Goal: Task Accomplishment & Management: Complete application form

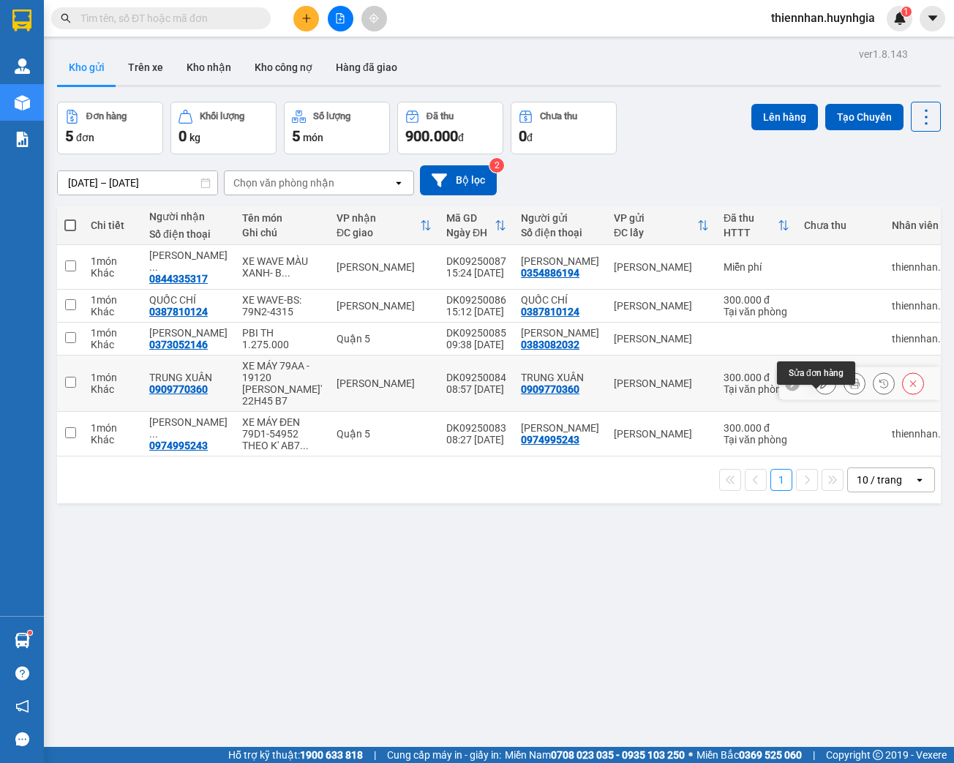
click at [820, 388] on icon at bounding box center [825, 383] width 10 height 10
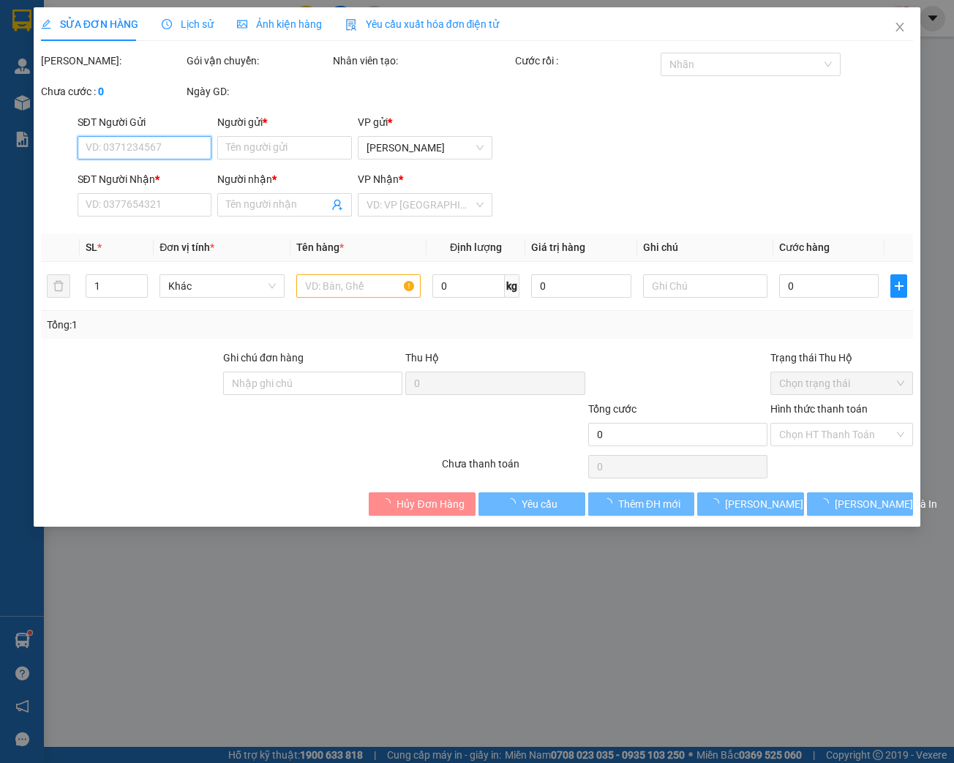
type input "0909770360"
type input "TRUNG XUÂN"
type input "0909770360"
type input "TRUNG XUÂN"
type input "[PERSON_NAME]' 22H45 B7"
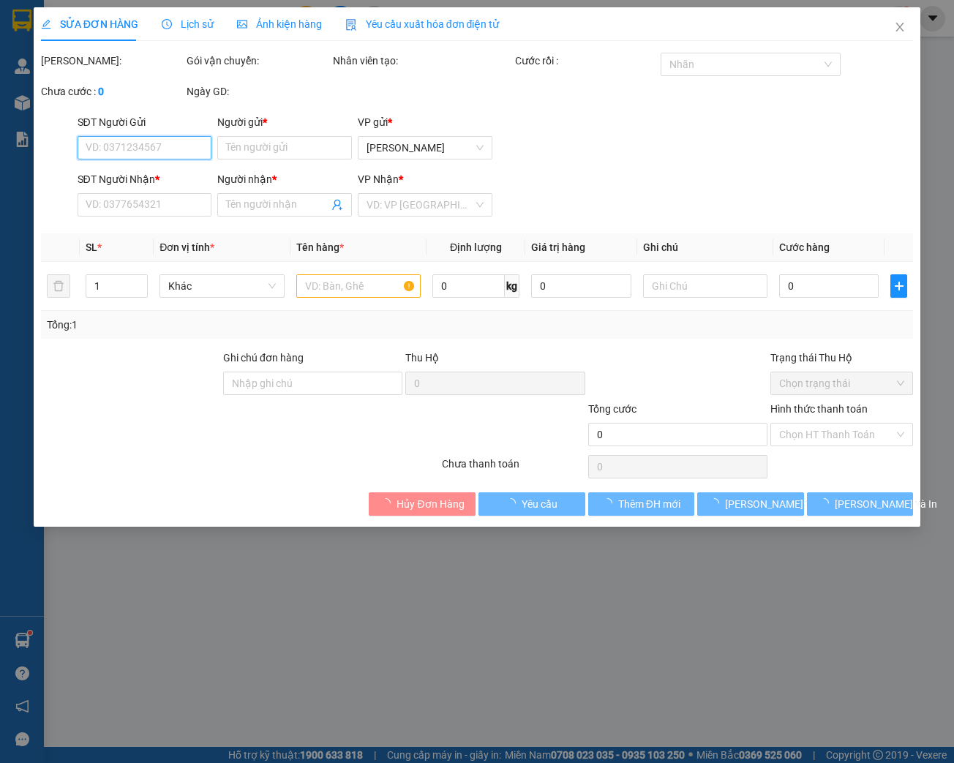
type input "300.000"
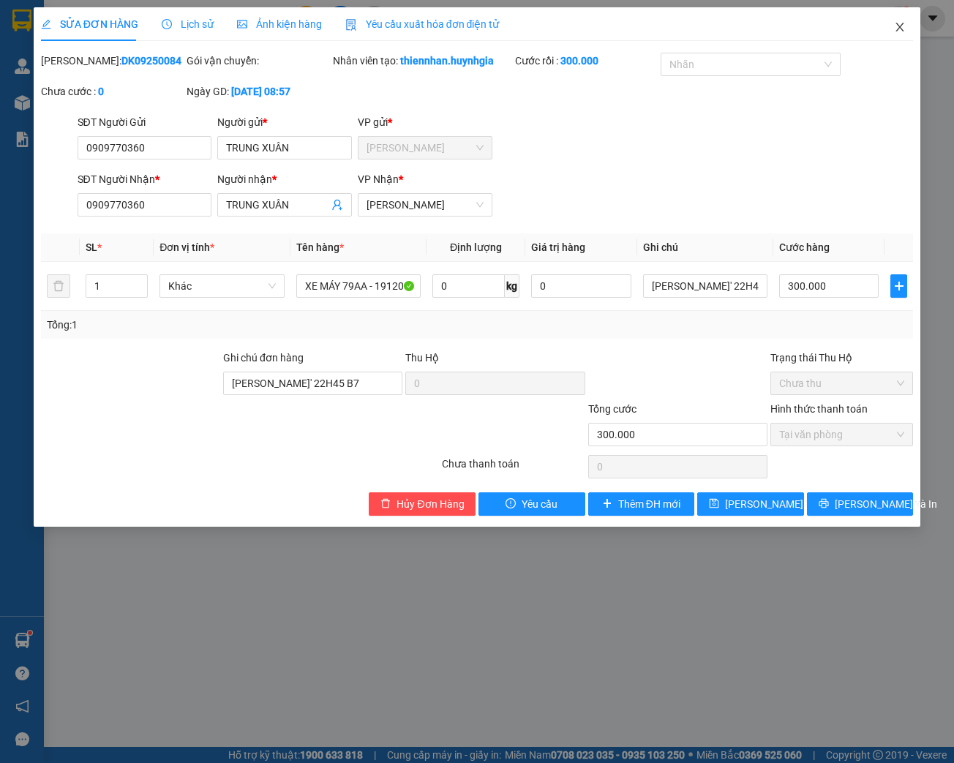
click at [898, 31] on icon "close" at bounding box center [900, 27] width 12 height 12
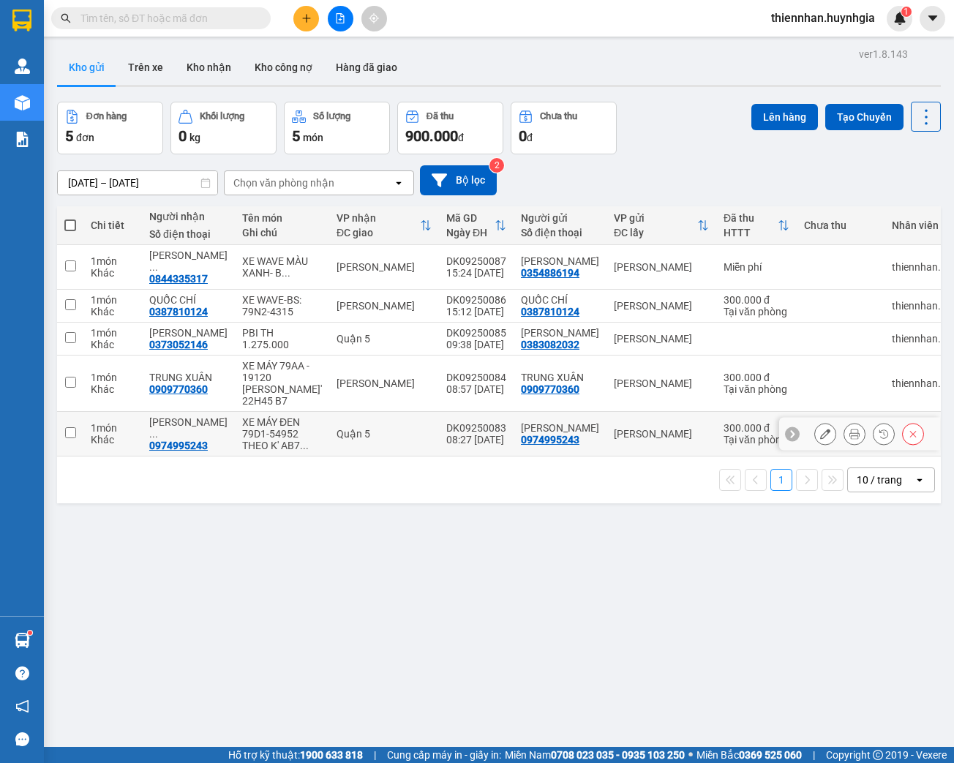
click at [820, 439] on icon at bounding box center [825, 434] width 10 height 10
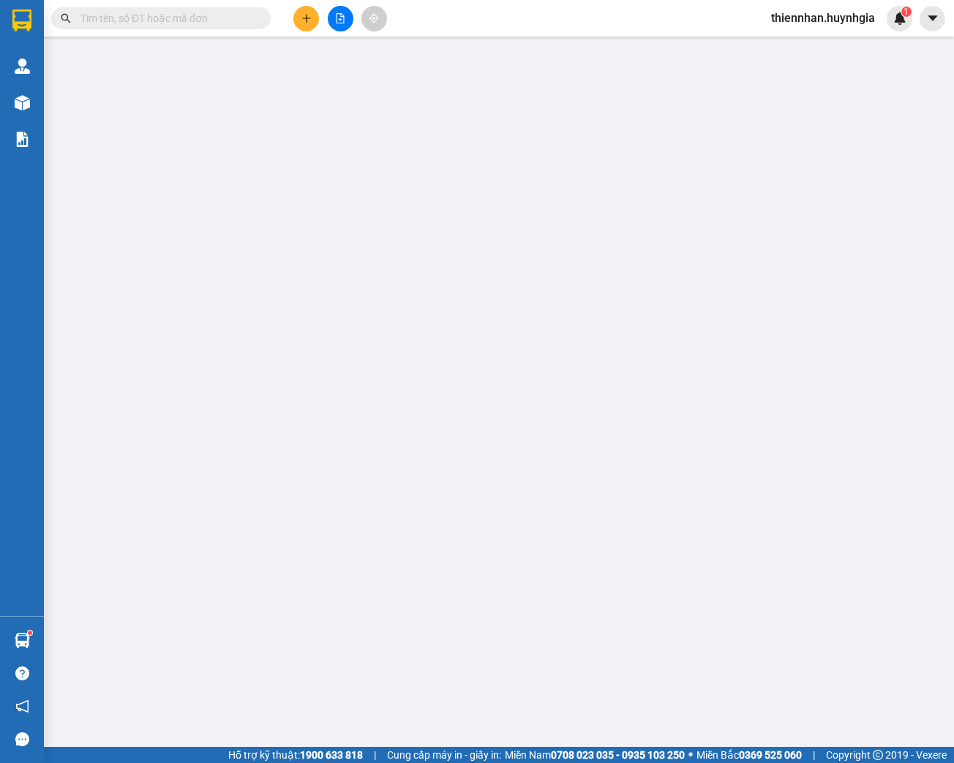
type input "0974995243"
type input "[PERSON_NAME]"
type input "0974995243"
type input "[PERSON_NAME]"
type input "THEO K' AB7 CHUYẾN VIP 21H"
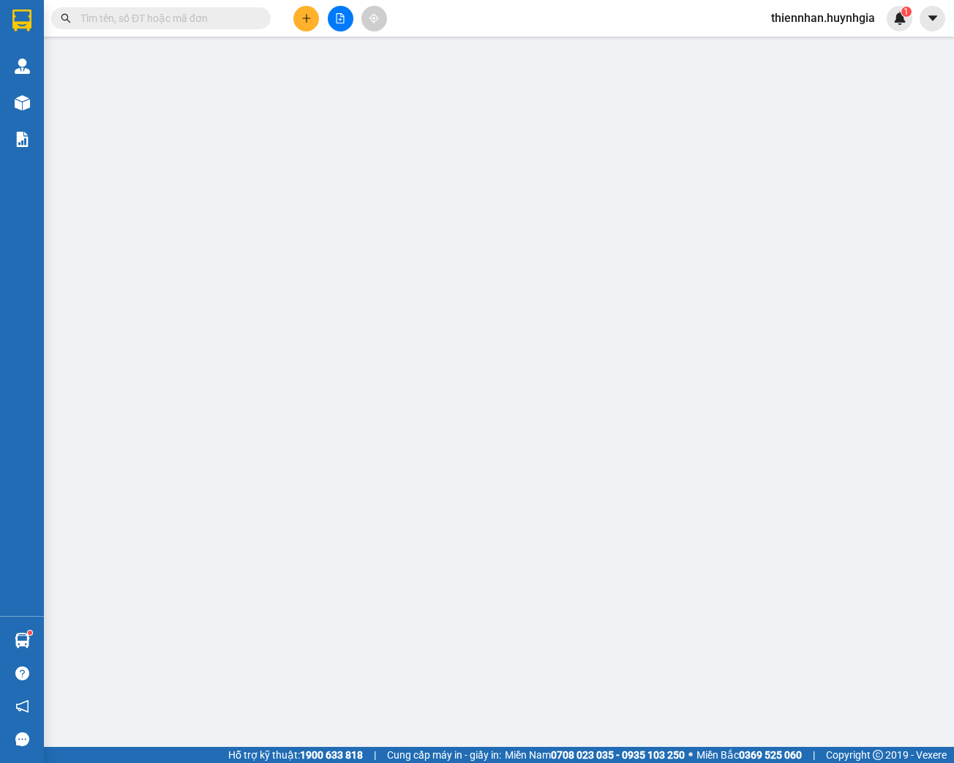
type input "300.000"
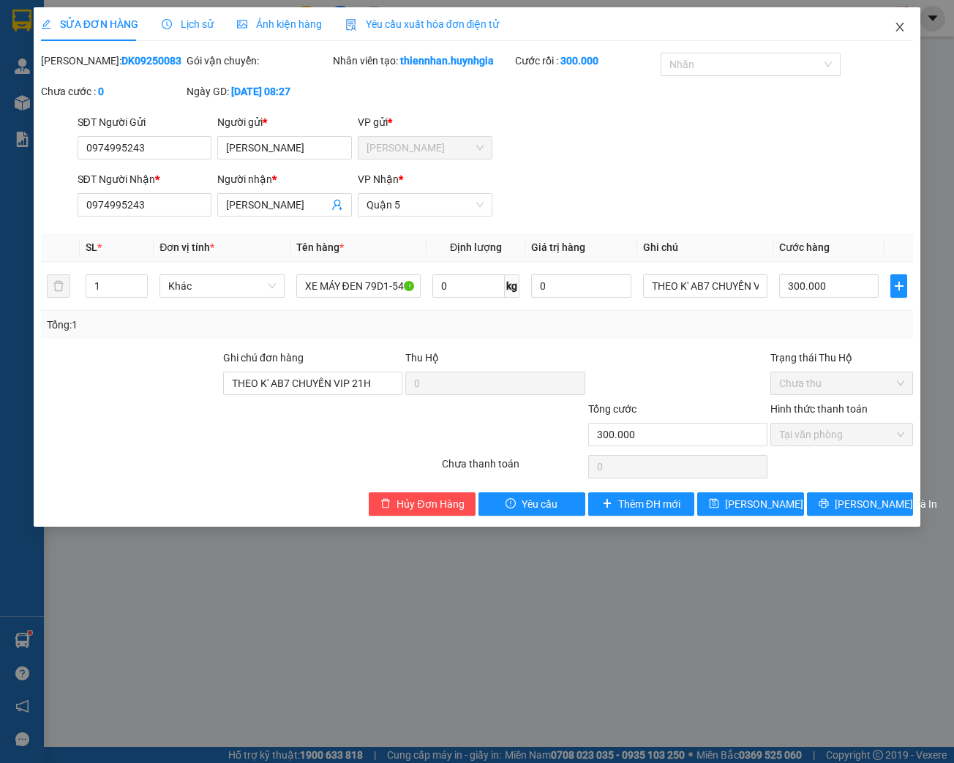
click at [899, 26] on icon "close" at bounding box center [900, 27] width 12 height 12
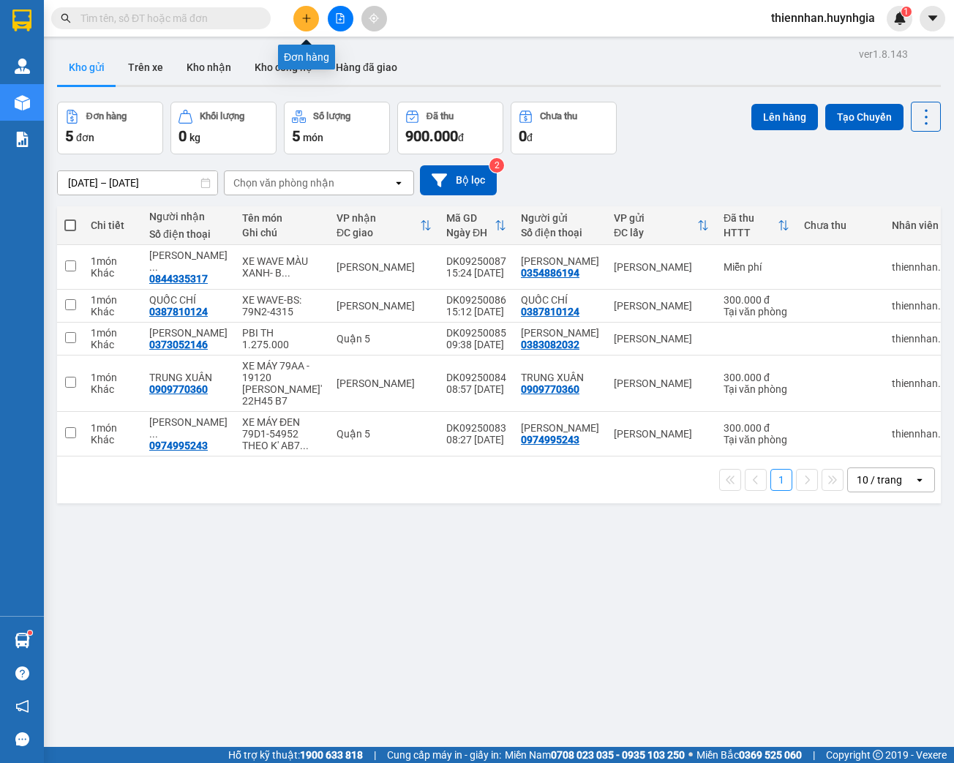
click at [304, 19] on icon "plus" at bounding box center [306, 18] width 10 height 10
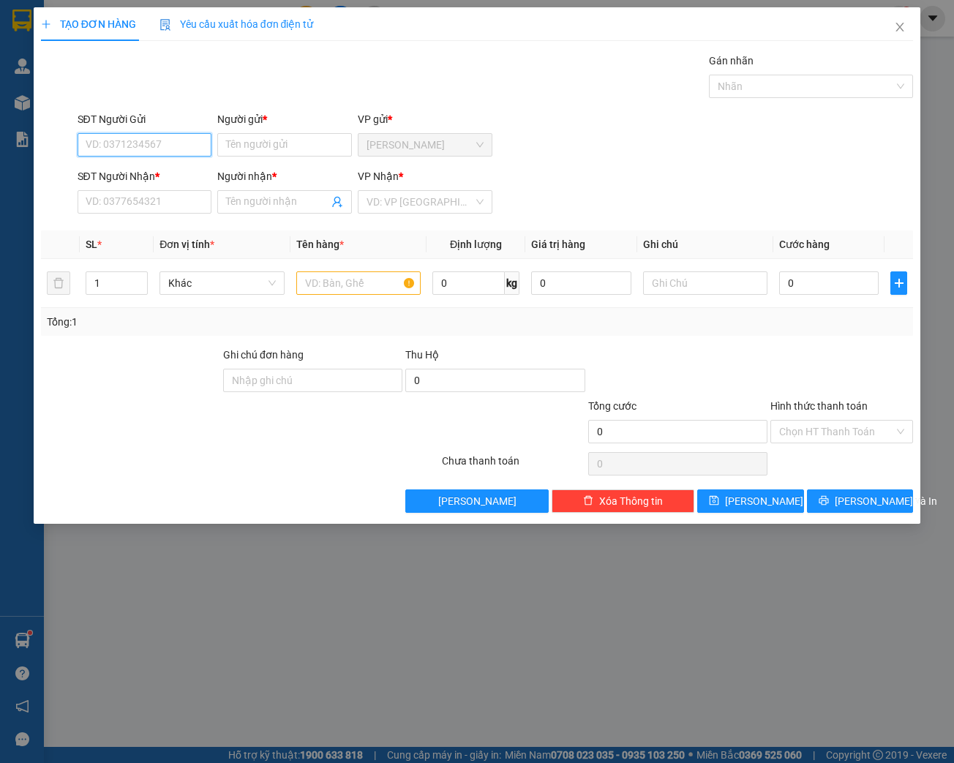
click at [170, 145] on input "SĐT Người Gửi" at bounding box center [145, 144] width 135 height 23
click at [103, 140] on input "SĐT Người Gửi" at bounding box center [145, 144] width 135 height 23
click at [170, 146] on input "SĐT Người Gửi" at bounding box center [145, 144] width 135 height 23
type input "0"
type input "0789081470"
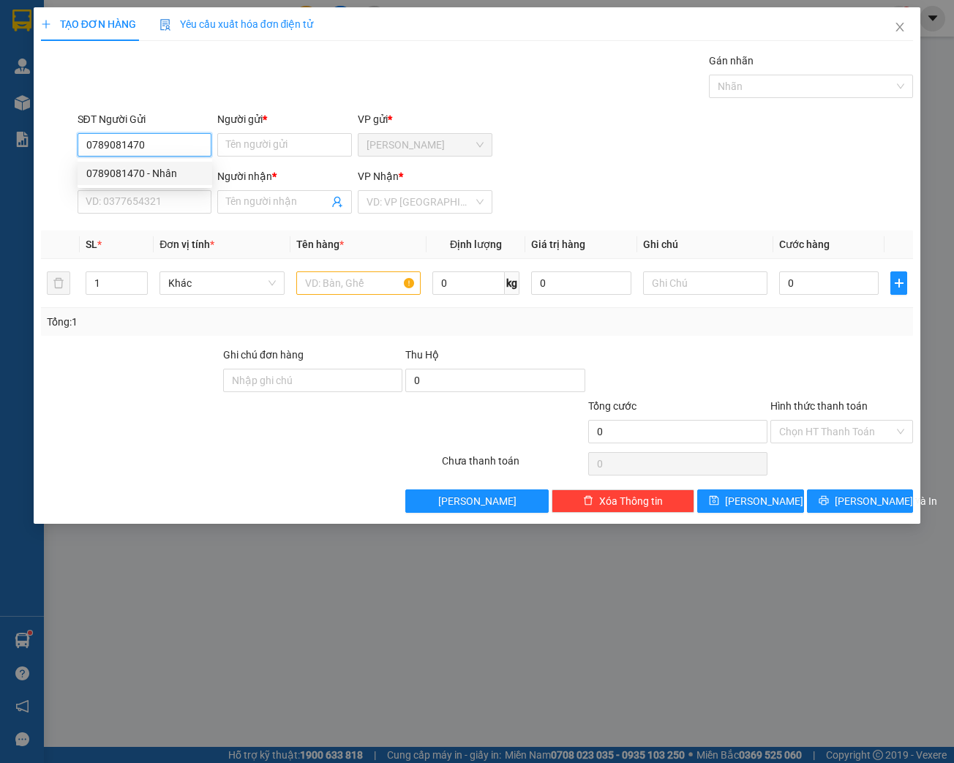
click at [167, 173] on div "0789081470 - Nhân" at bounding box center [144, 173] width 117 height 16
type input "Nhân"
type input "0704485562"
type input "[PERSON_NAME]"
type input "0789081470"
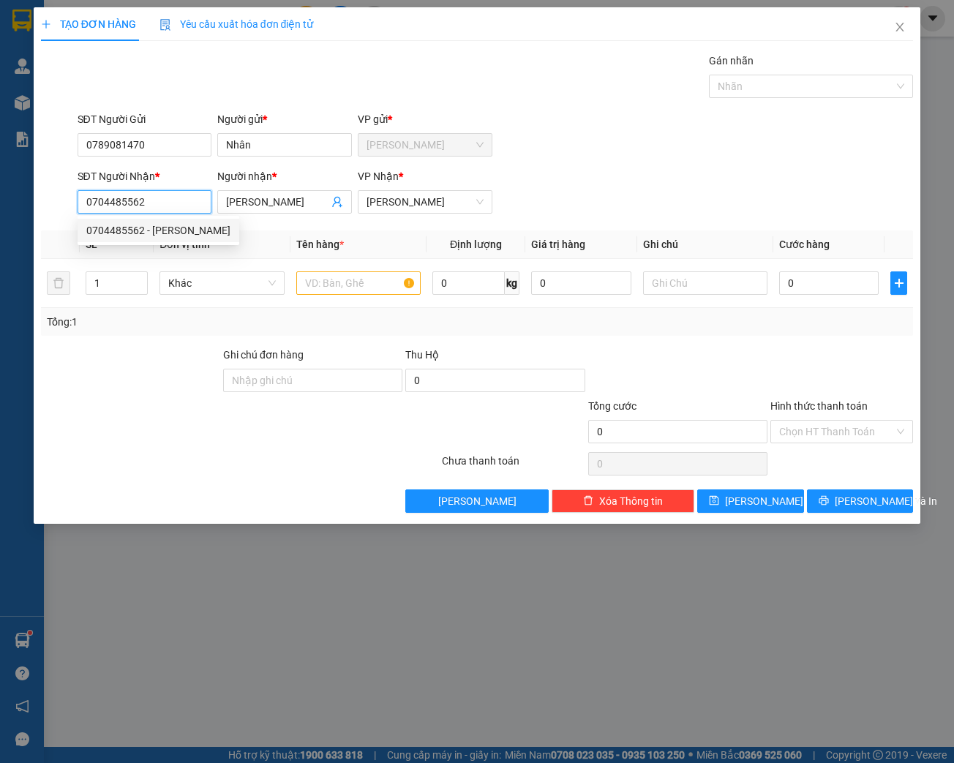
drag, startPoint x: 160, startPoint y: 203, endPoint x: 97, endPoint y: 207, distance: 63.1
click at [97, 207] on input "0704485562" at bounding box center [145, 201] width 135 height 23
type input "0794526993"
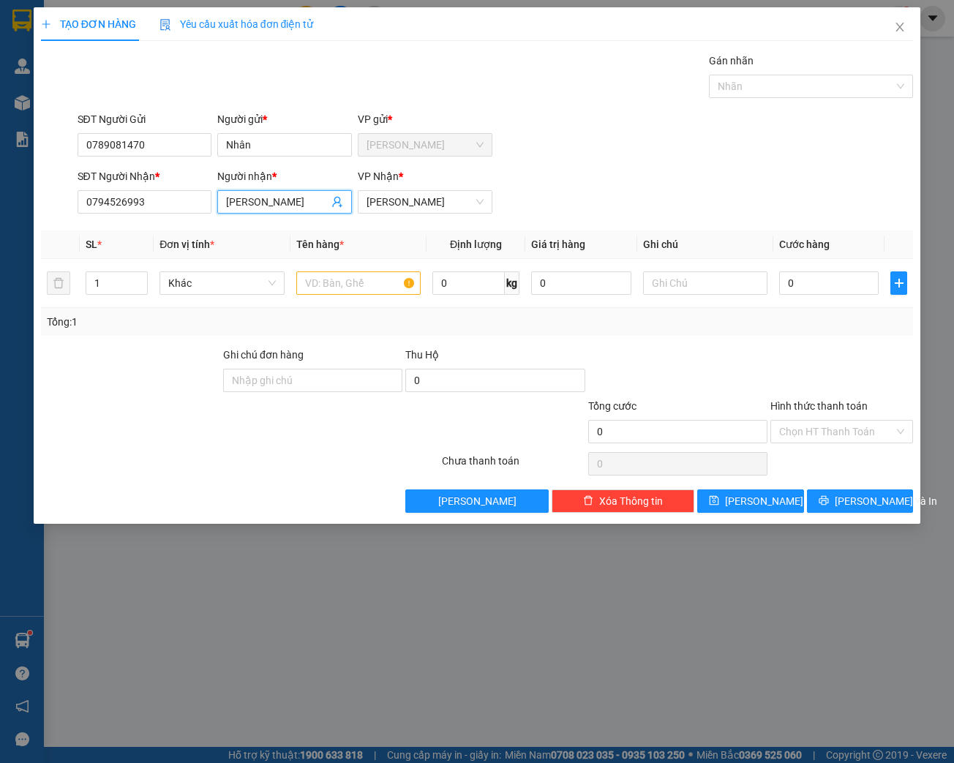
click at [290, 204] on input "[PERSON_NAME]" at bounding box center [277, 202] width 102 height 16
drag, startPoint x: 247, startPoint y: 204, endPoint x: 221, endPoint y: 211, distance: 27.1
click at [221, 211] on span "[PERSON_NAME]" at bounding box center [284, 201] width 135 height 23
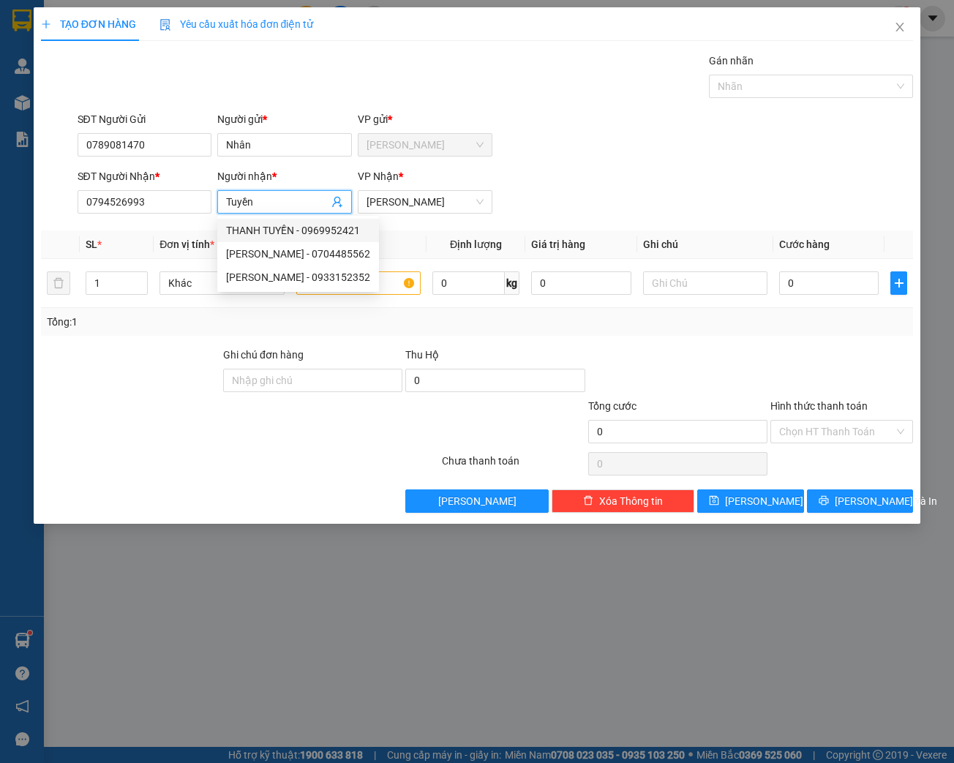
type input "Tuyền"
click at [453, 328] on div "Tổng: 1" at bounding box center [477, 322] width 861 height 16
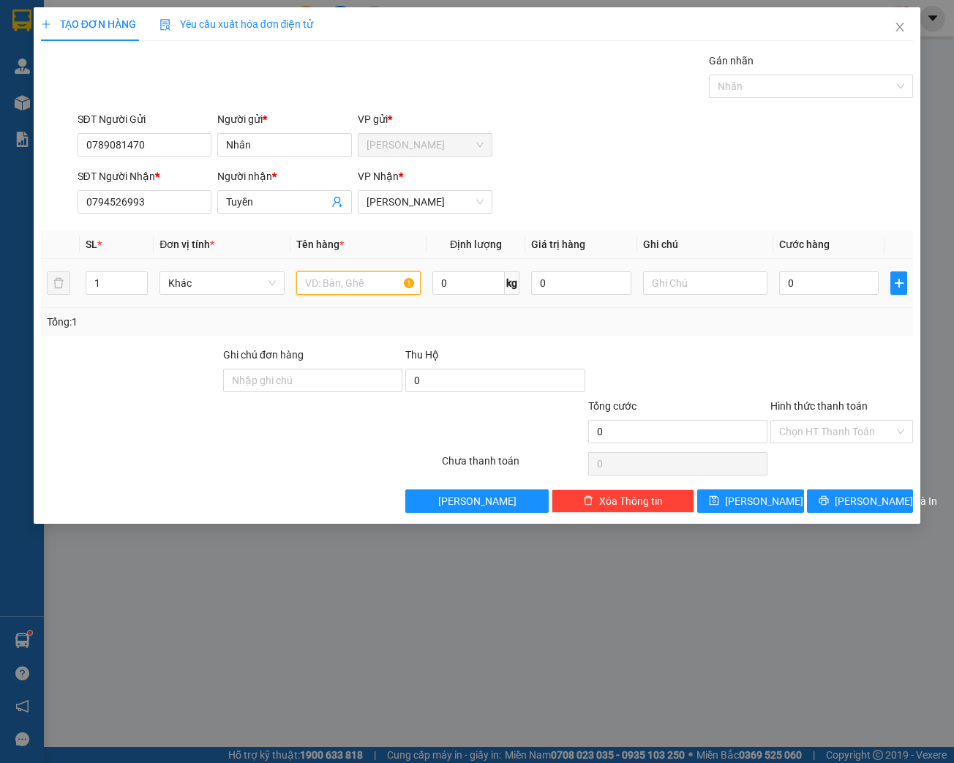
click at [351, 287] on input "text" at bounding box center [358, 282] width 124 height 23
type input "[GEOGRAPHIC_DATA]"
click at [806, 285] on input "0" at bounding box center [828, 282] width 99 height 23
type input "4"
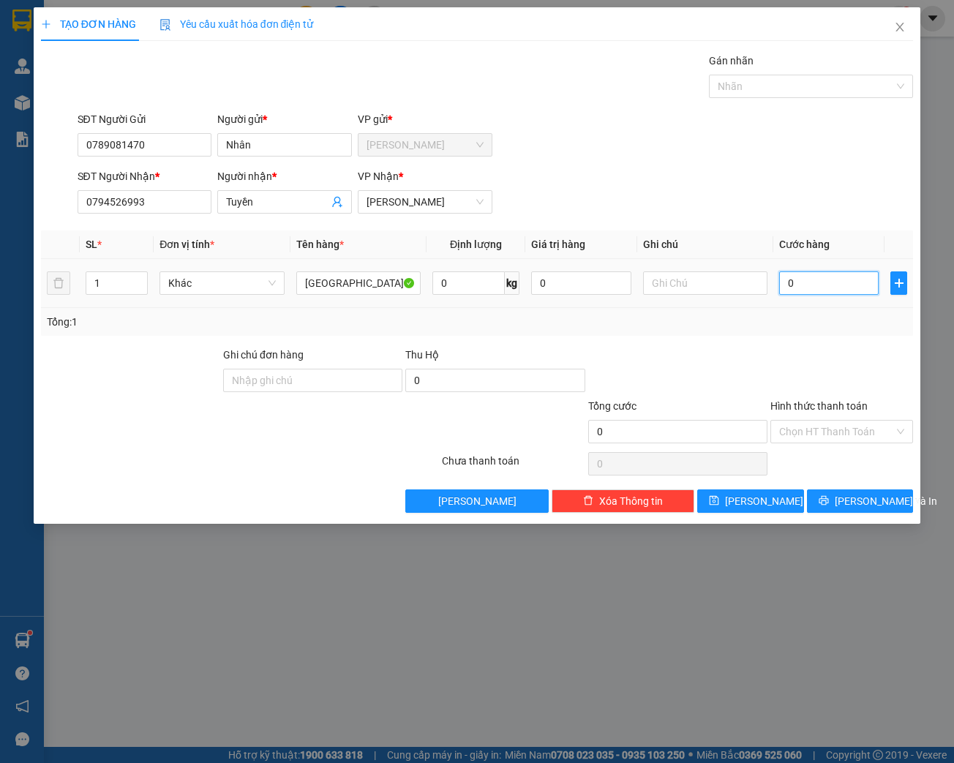
type input "4"
type input "40"
type input "400"
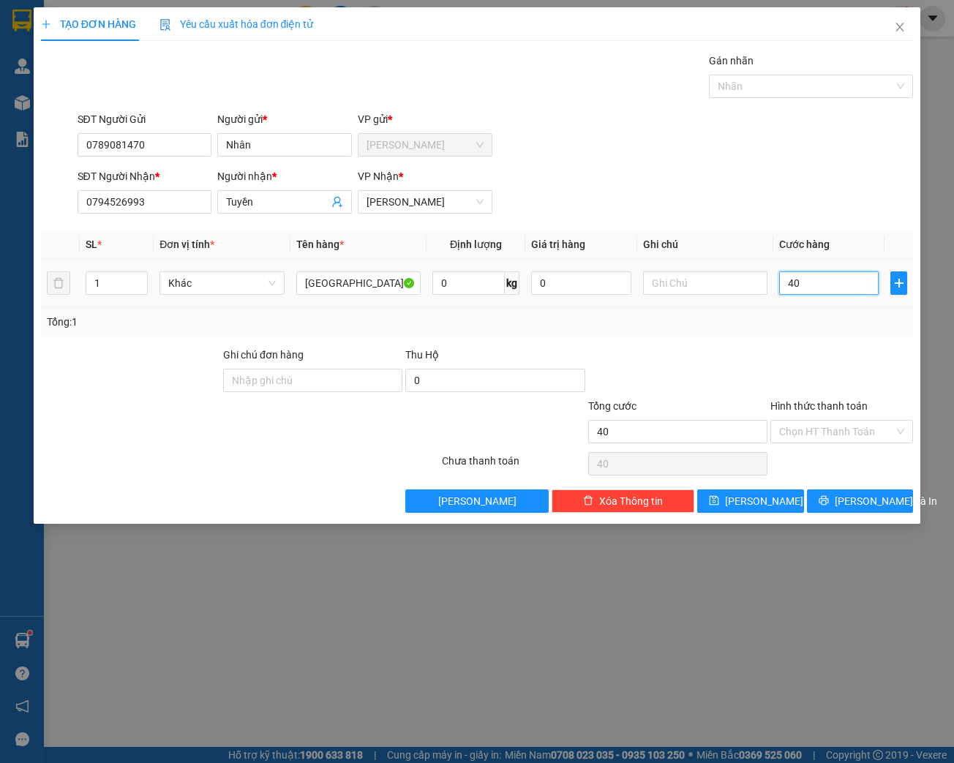
type input "400"
type input "4.000"
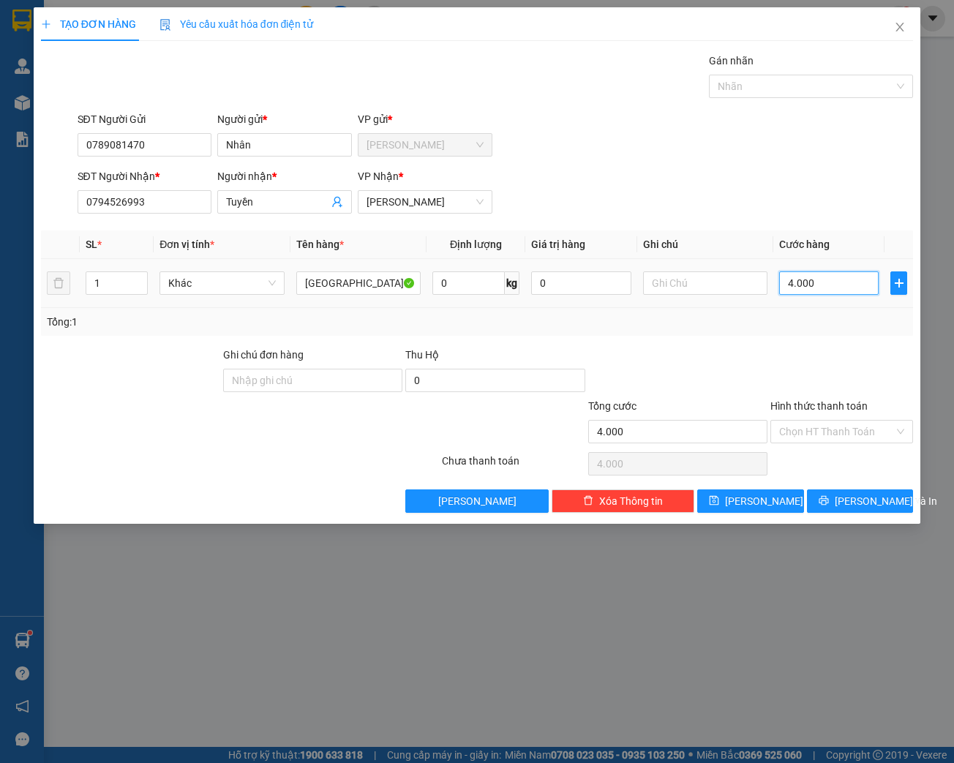
type input "40.000"
type input "400.000"
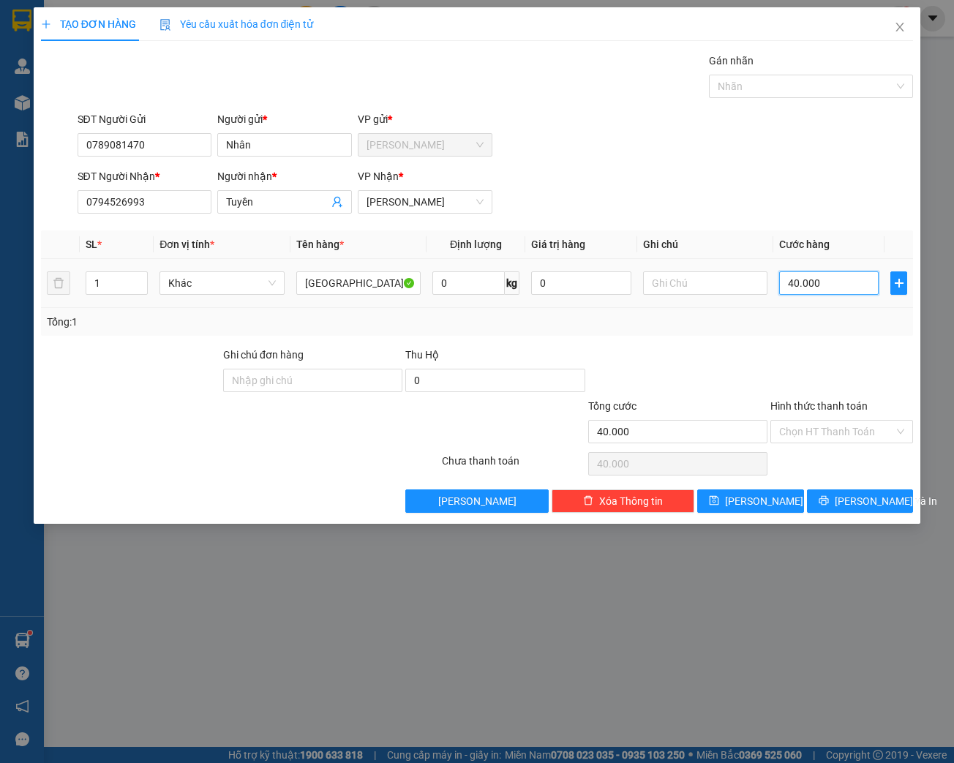
type input "400.000"
type input "40.000"
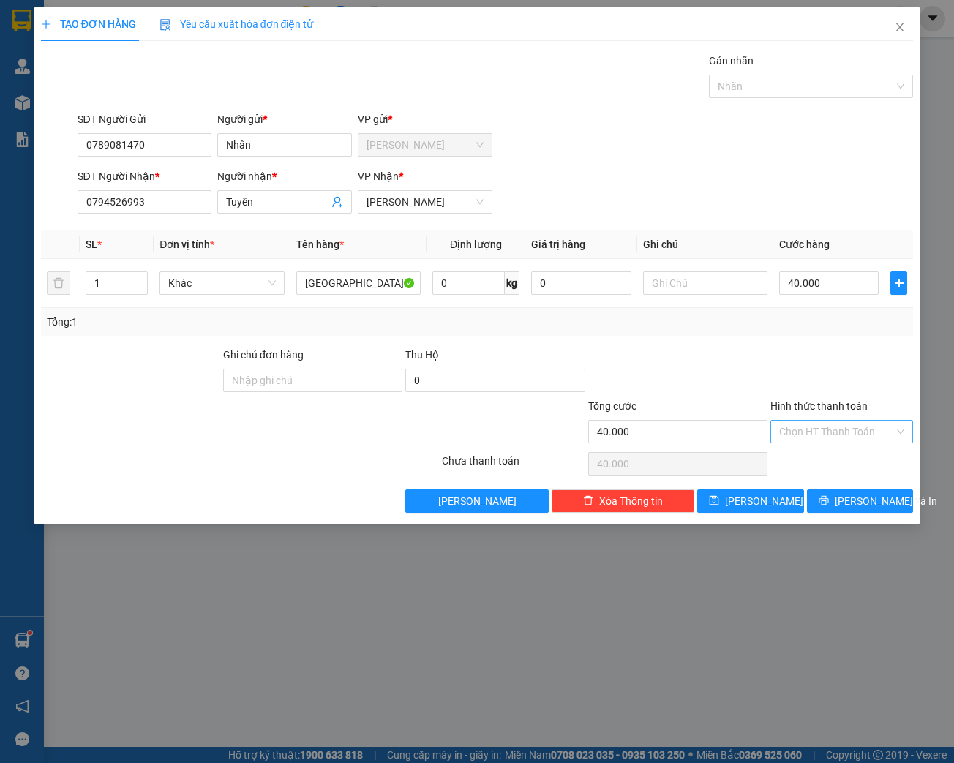
click at [842, 434] on input "Hình thức thanh toán" at bounding box center [836, 432] width 115 height 22
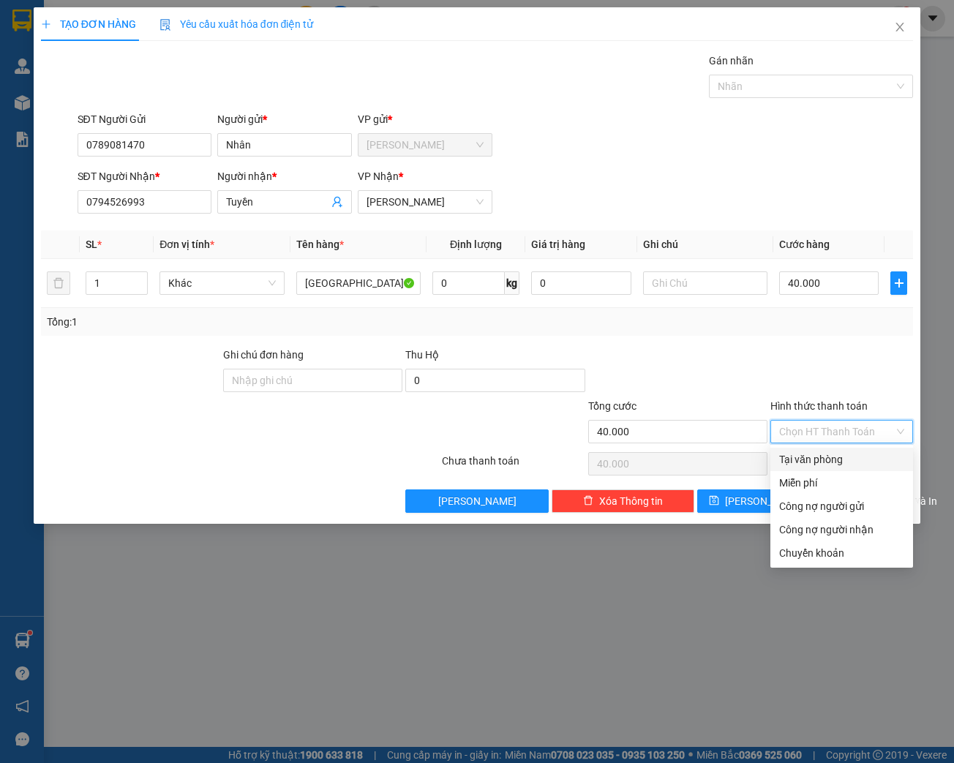
click at [816, 462] on div "Tại văn phòng" at bounding box center [841, 459] width 125 height 16
type input "0"
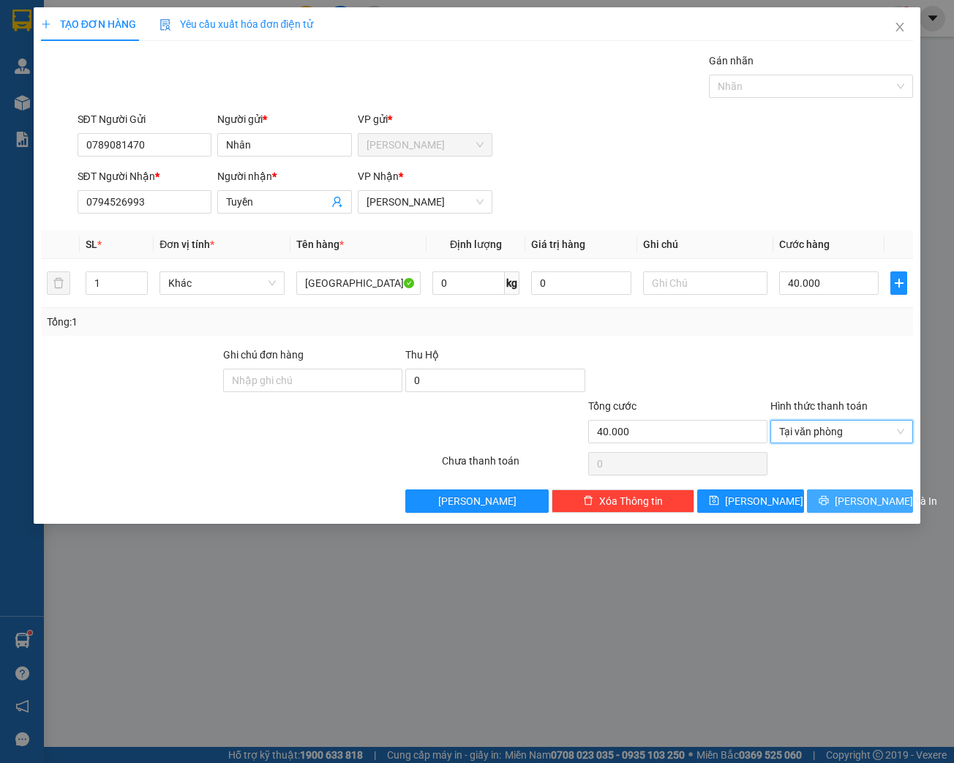
click at [854, 506] on span "[PERSON_NAME] và In" at bounding box center [886, 501] width 102 height 16
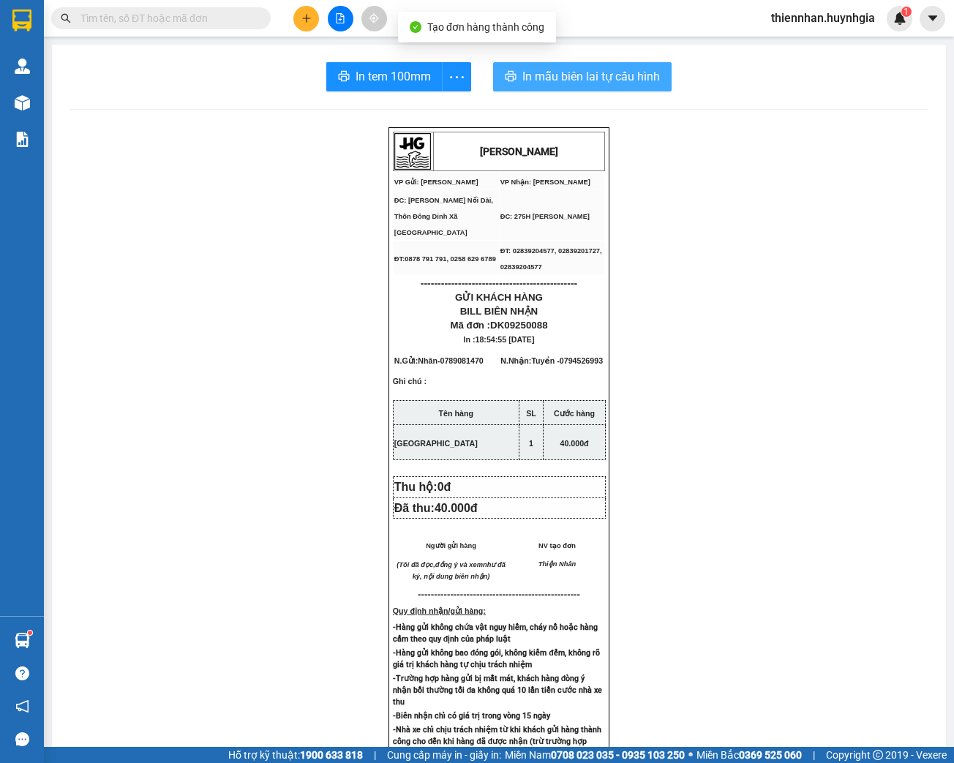
click at [609, 79] on span "In mẫu biên lai tự cấu hình" at bounding box center [591, 76] width 138 height 18
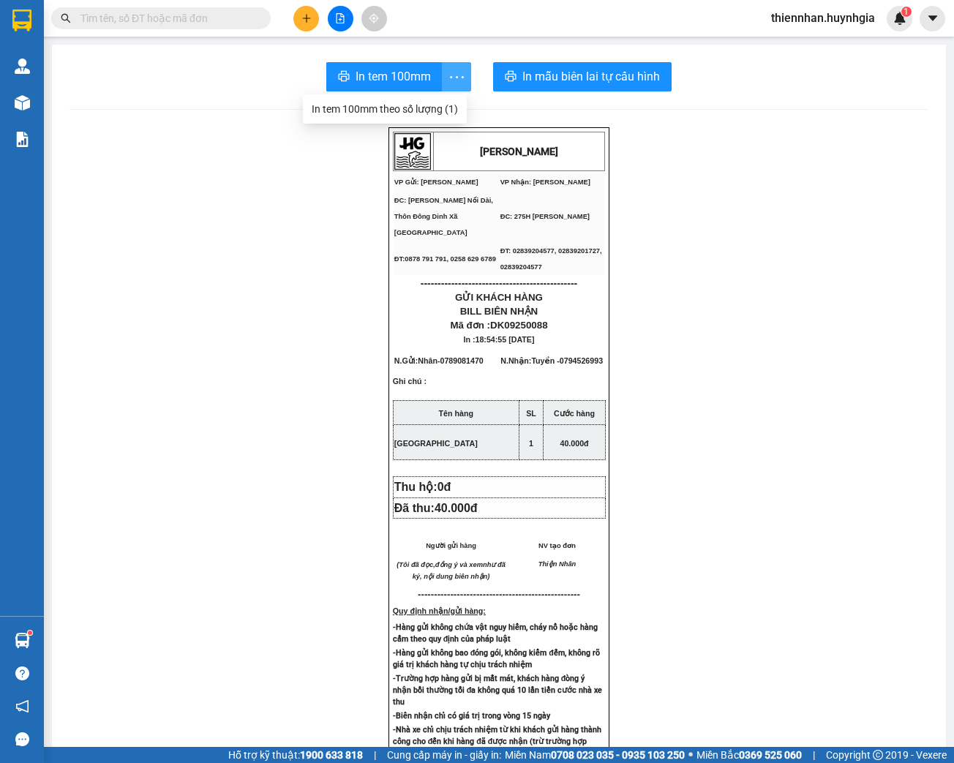
click at [451, 80] on icon "more" at bounding box center [457, 77] width 18 height 18
click at [440, 108] on div "In tem 100mm theo số lượng (1)" at bounding box center [385, 109] width 146 height 16
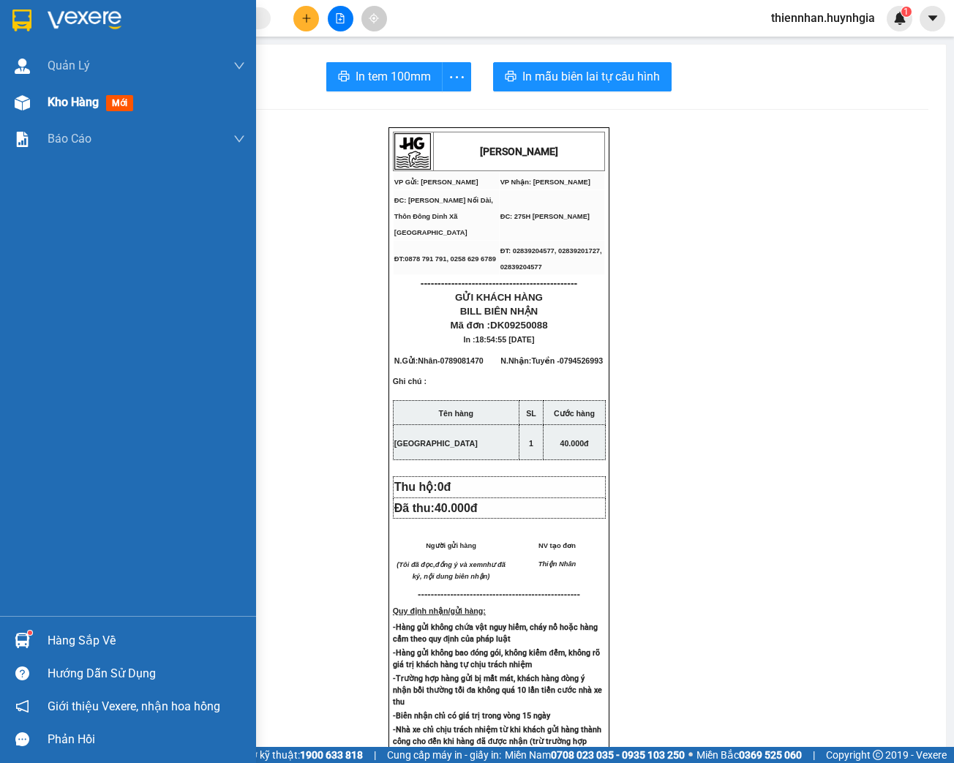
click at [53, 105] on span "Kho hàng" at bounding box center [73, 102] width 51 height 14
